Goal: Navigation & Orientation: Find specific page/section

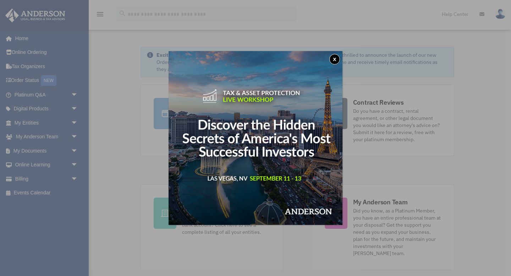
click at [337, 61] on button "x" at bounding box center [334, 59] width 11 height 11
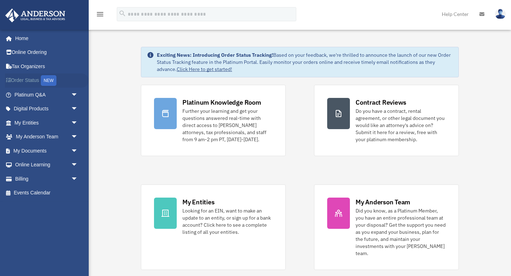
click at [31, 82] on link "Order Status NEW" at bounding box center [47, 80] width 84 height 15
click at [56, 150] on link "My Documents arrow_drop_down" at bounding box center [47, 151] width 84 height 14
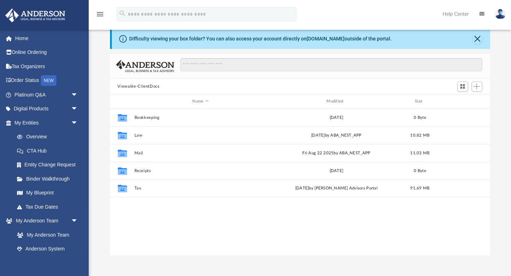
scroll to position [15, 0]
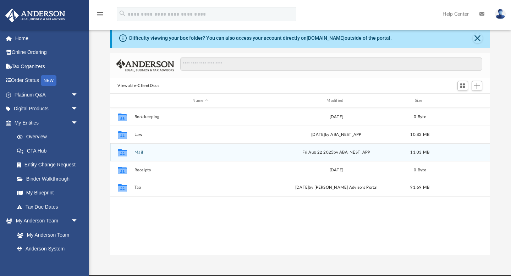
click at [180, 158] on div "Collaborated Folder Mail [DATE] by ABA_NEST_APP 11.03 MB" at bounding box center [300, 152] width 380 height 18
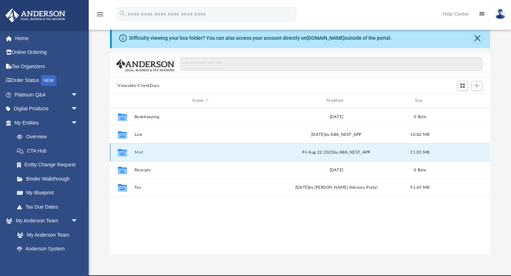
click at [180, 158] on div "Collaborated Folder Mail Fri Aug 22 2025 by ABA_NEST_APP 11.03 MB" at bounding box center [300, 152] width 380 height 18
click at [120, 153] on icon "grid" at bounding box center [121, 154] width 9 height 6
click at [141, 152] on button "Mail" at bounding box center [200, 152] width 133 height 5
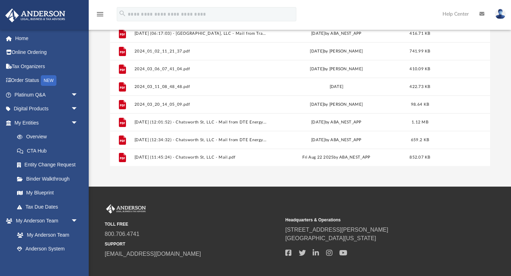
scroll to position [141, 0]
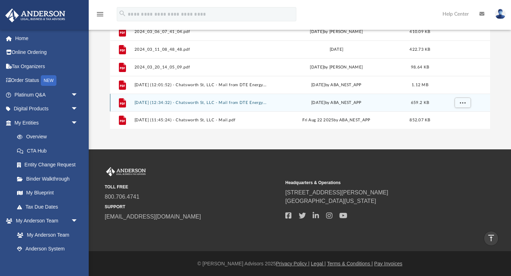
click at [195, 106] on div "File 2025.07.25 (12:34:32) - Chatsworth St, LLC - Mail from DTE Energy.pdf Fri …" at bounding box center [300, 103] width 380 height 18
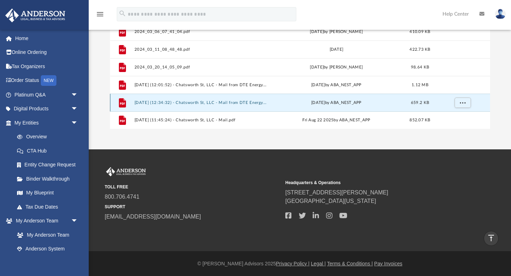
click at [121, 101] on icon "grid" at bounding box center [122, 102] width 7 height 9
click at [204, 104] on button "2025.07.25 (12:34:32) - Chatsworth St, LLC - Mail from DTE Energy.pdf" at bounding box center [200, 102] width 133 height 5
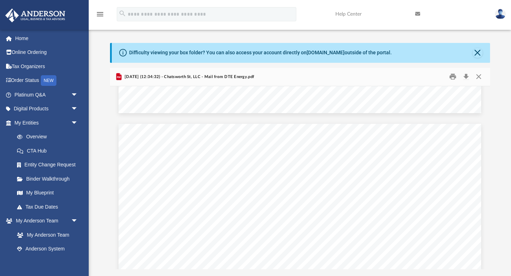
scroll to position [575, 0]
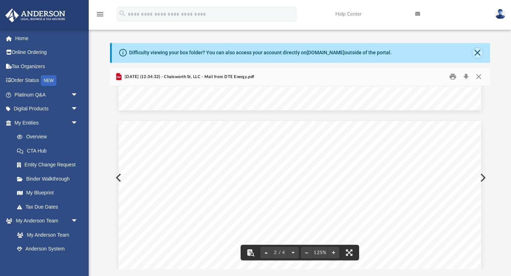
click at [477, 53] on button "Close" at bounding box center [478, 53] width 10 height 10
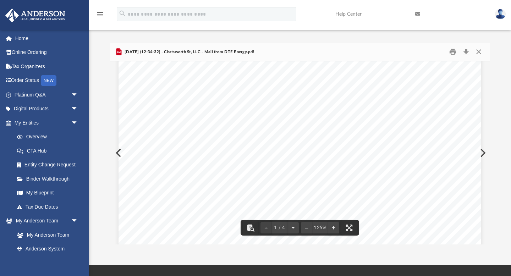
scroll to position [325, 0]
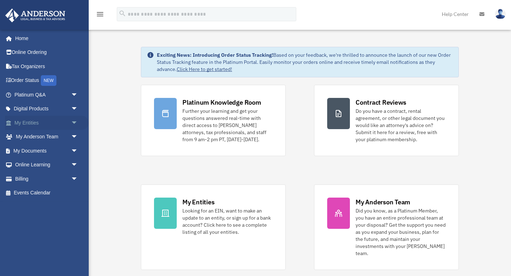
click at [29, 123] on link "My Entities arrow_drop_down" at bounding box center [47, 123] width 84 height 14
